Goal: Information Seeking & Learning: Learn about a topic

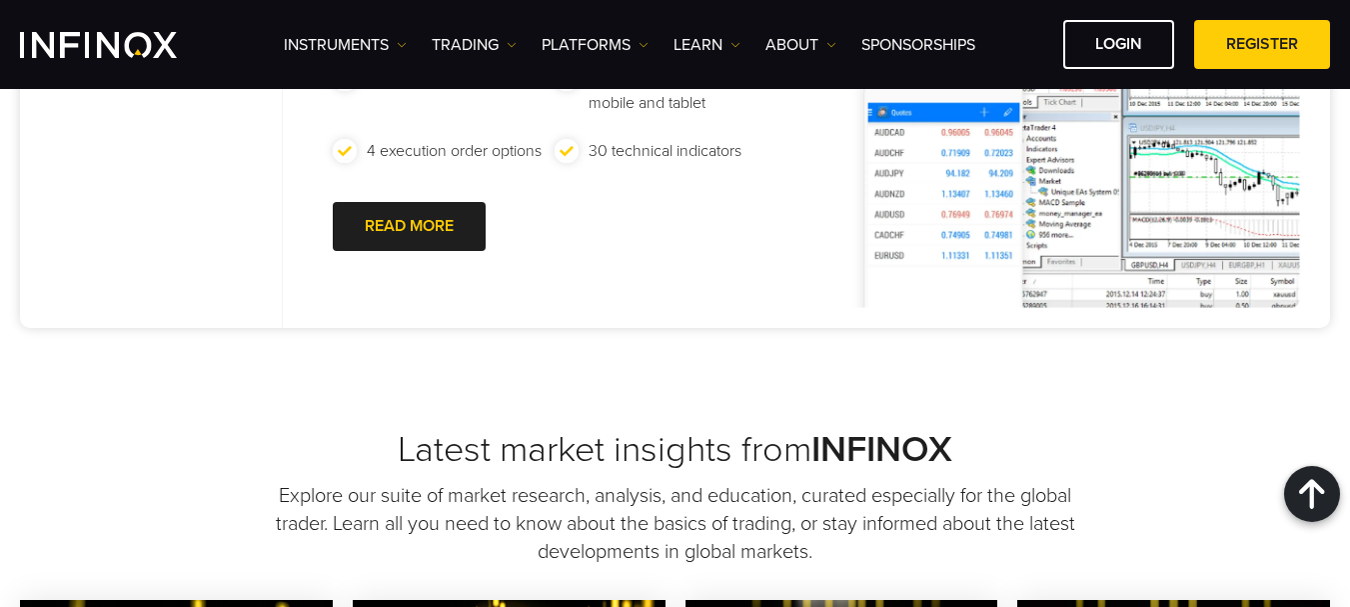
scroll to position [800, 0]
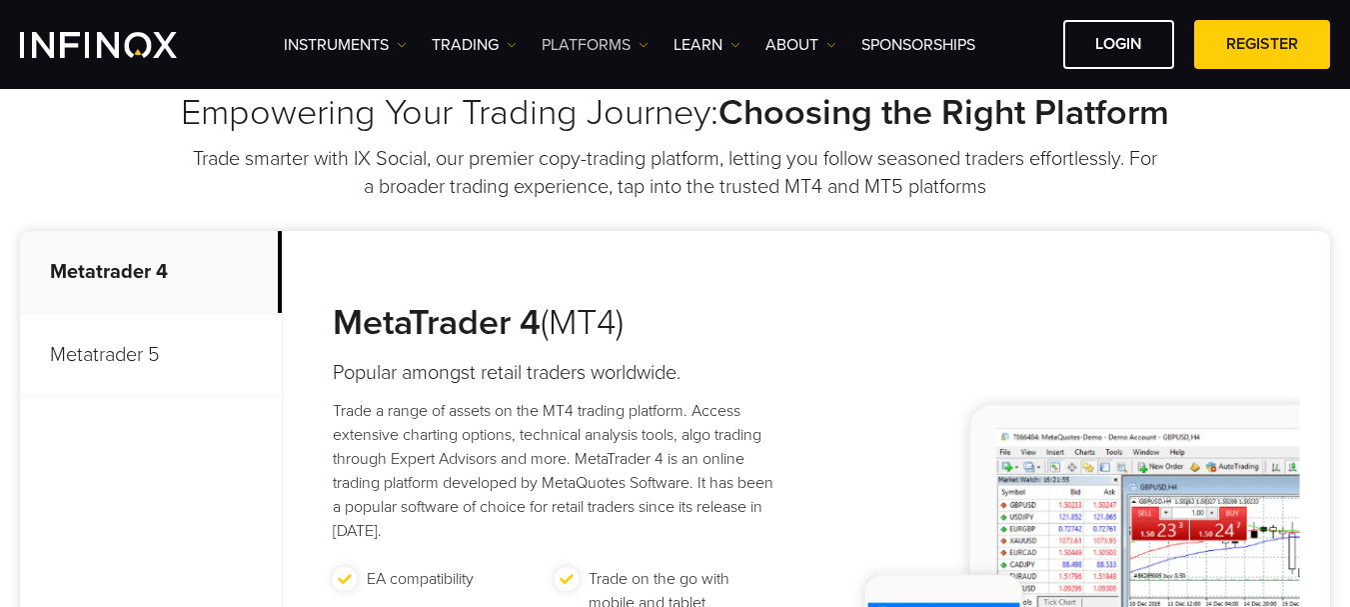
click at [591, 44] on link "PLATFORMS" at bounding box center [595, 45] width 107 height 24
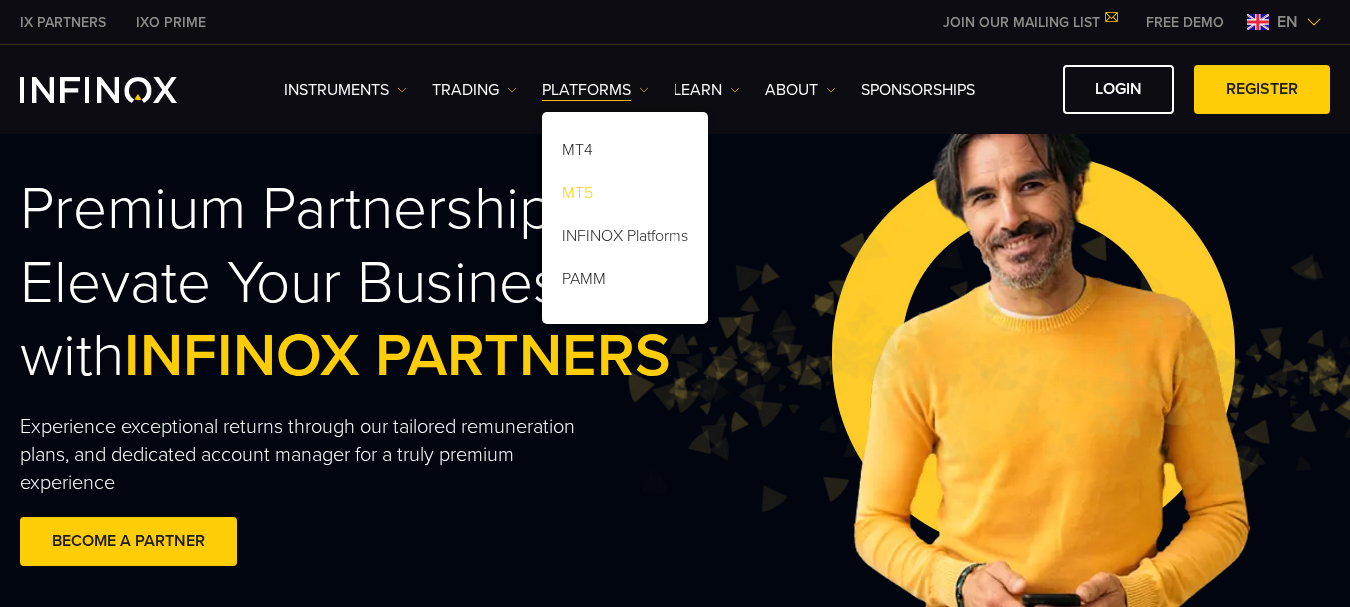
click at [600, 188] on link "MT5" at bounding box center [625, 196] width 167 height 43
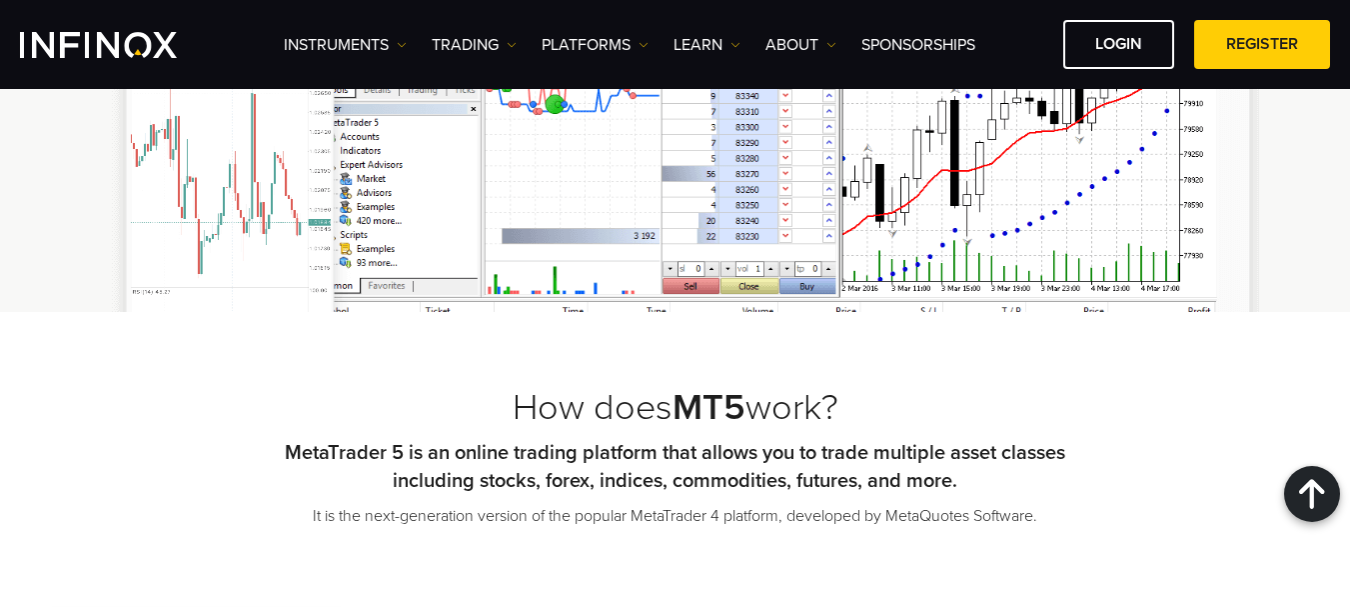
scroll to position [1199, 0]
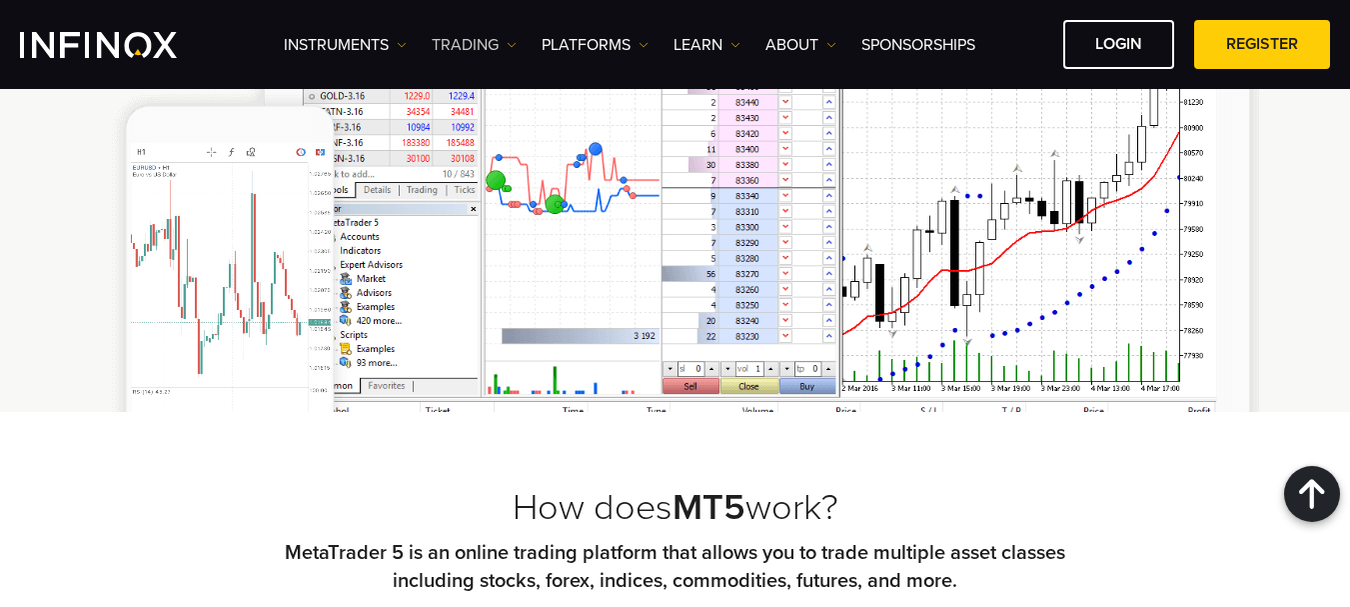
click at [474, 48] on link "TRADING" at bounding box center [474, 45] width 85 height 24
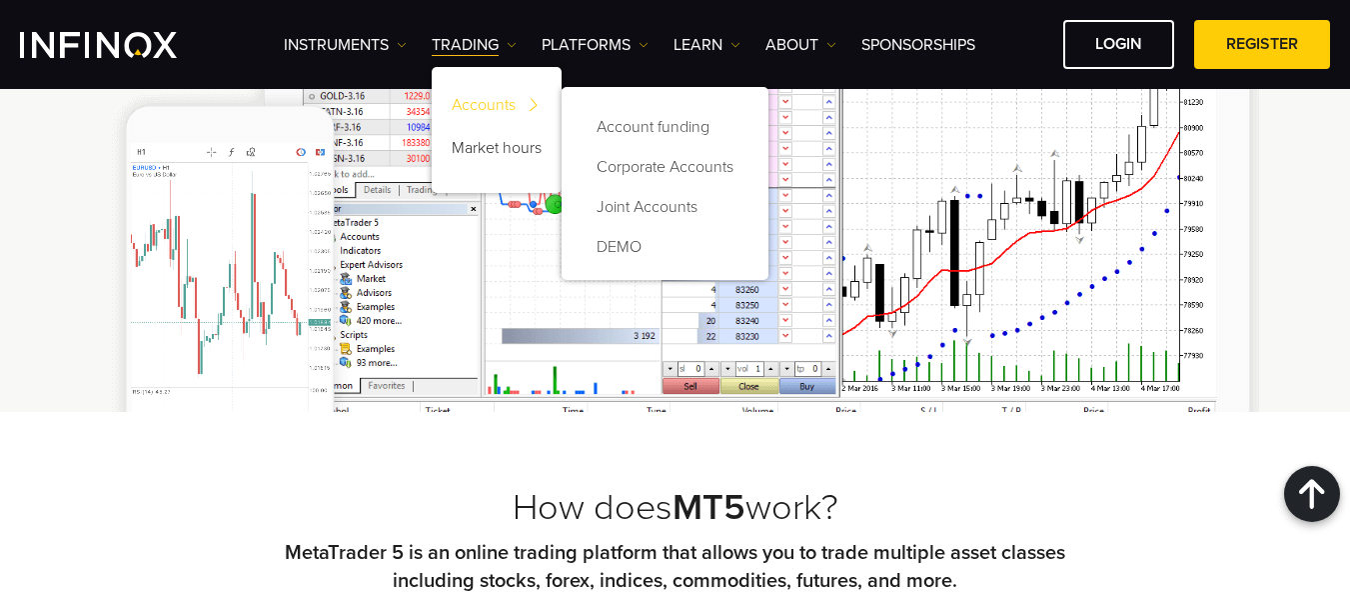
scroll to position [0, 0]
click at [630, 240] on link "DEMO" at bounding box center [665, 247] width 167 height 40
